Goal: Book appointment/travel/reservation

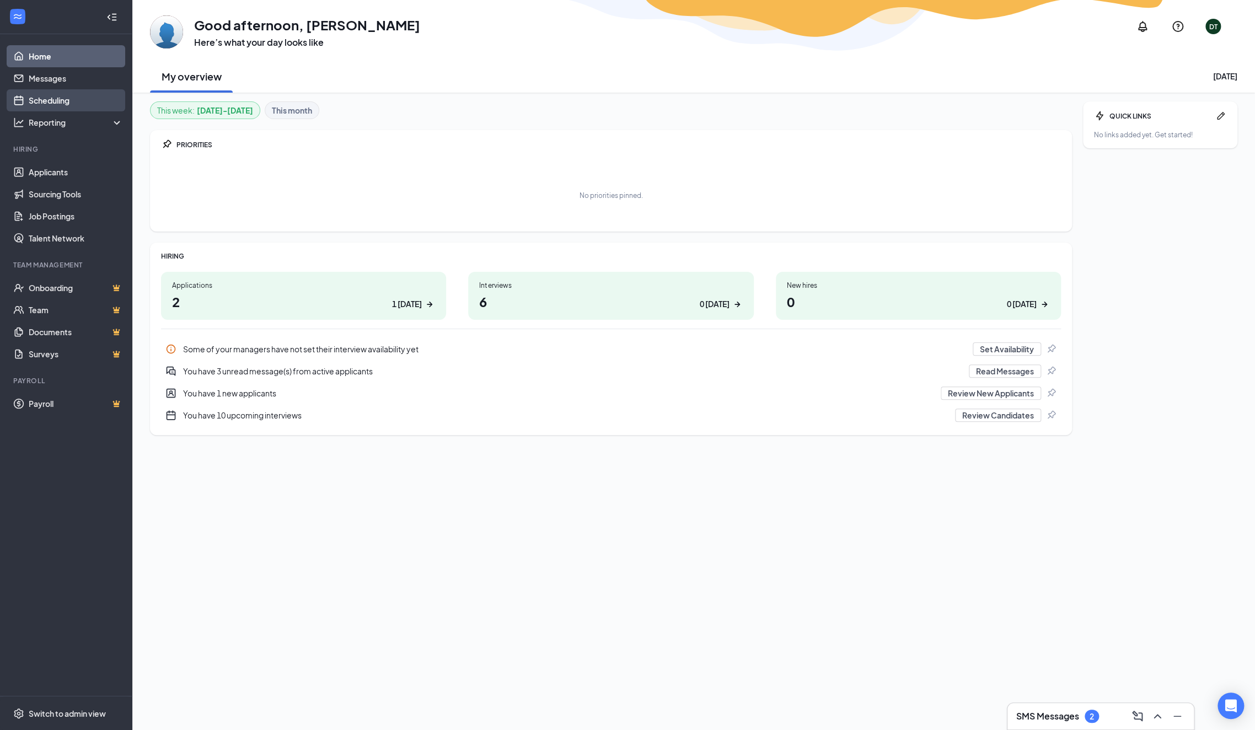
click at [52, 94] on link "Scheduling" at bounding box center [76, 100] width 94 height 22
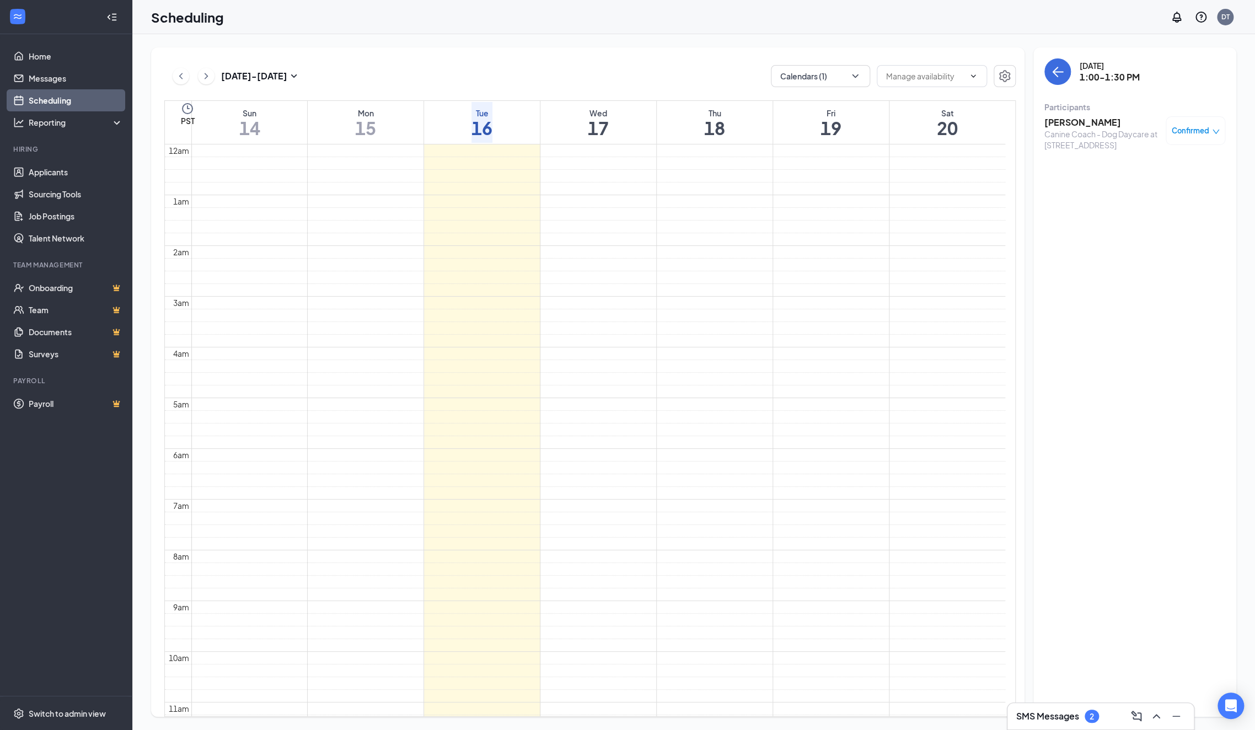
scroll to position [388, 0]
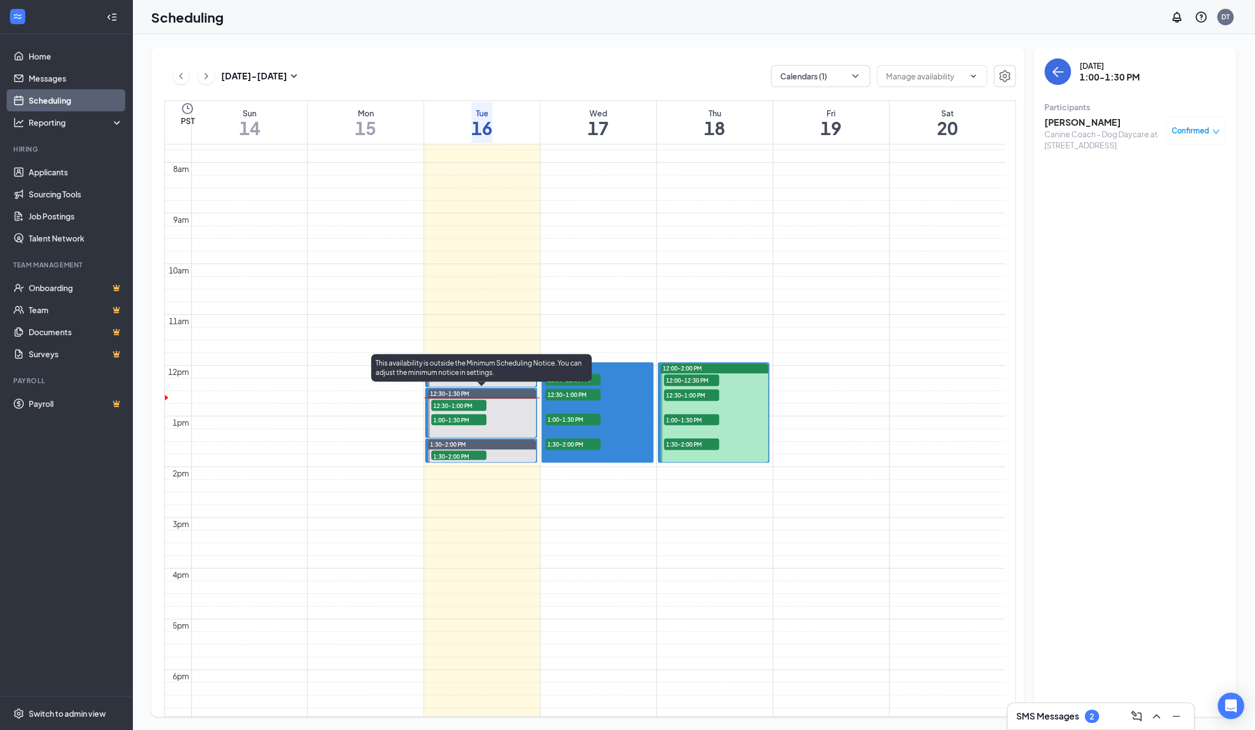
click at [467, 407] on span "12:30-1:00 PM" at bounding box center [458, 405] width 55 height 11
click at [469, 415] on span "1:00-1:30 PM" at bounding box center [458, 419] width 55 height 11
click at [480, 404] on span "12:30-1:00 PM" at bounding box center [458, 405] width 55 height 11
click at [1075, 125] on h3 "[PERSON_NAME]" at bounding box center [1103, 122] width 116 height 12
